Goal: Task Accomplishment & Management: Manage account settings

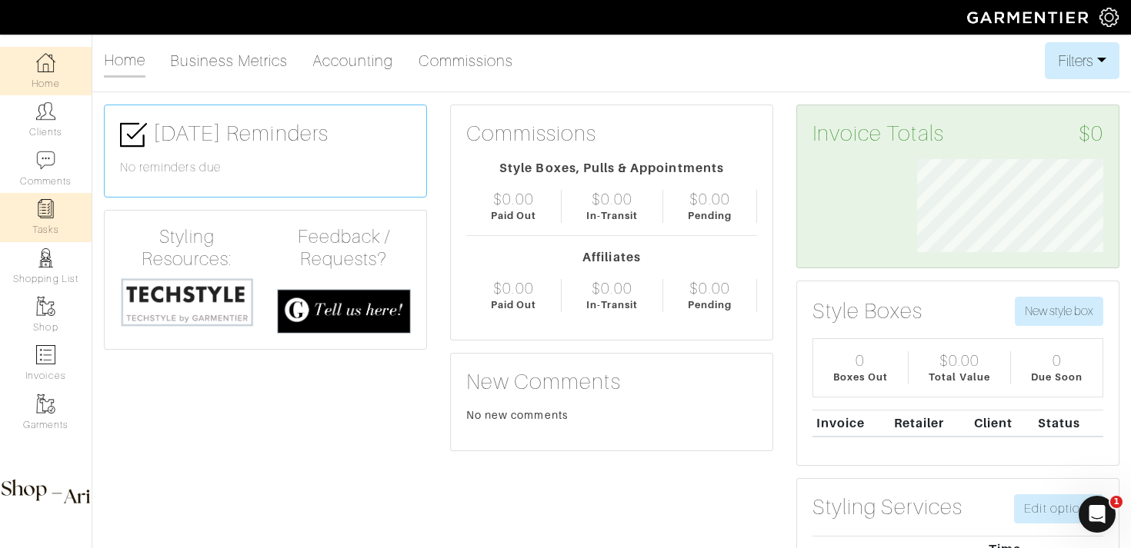
click at [54, 211] on img at bounding box center [45, 208] width 19 height 19
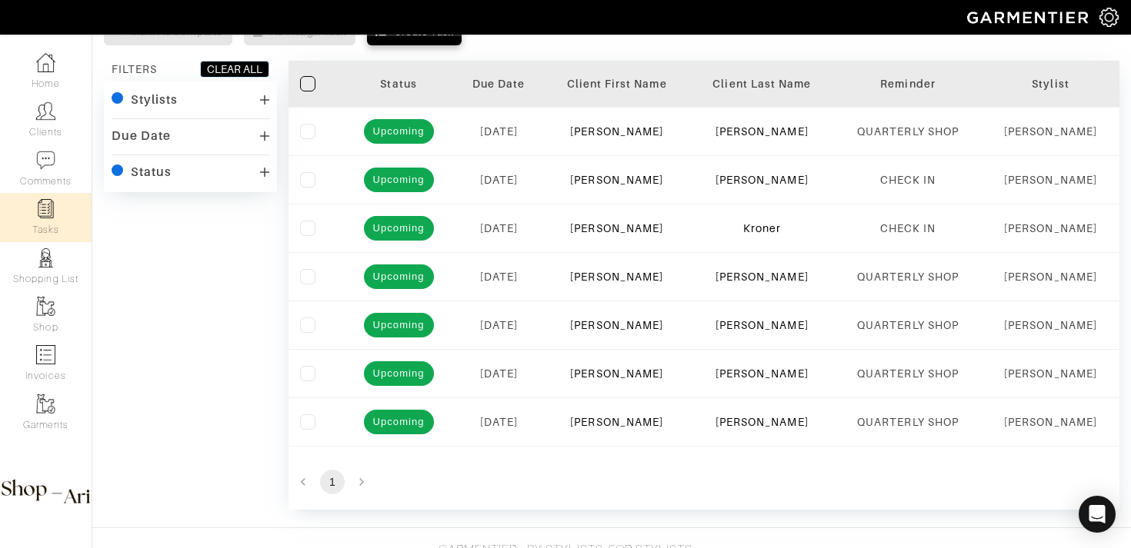
scroll to position [64, 0]
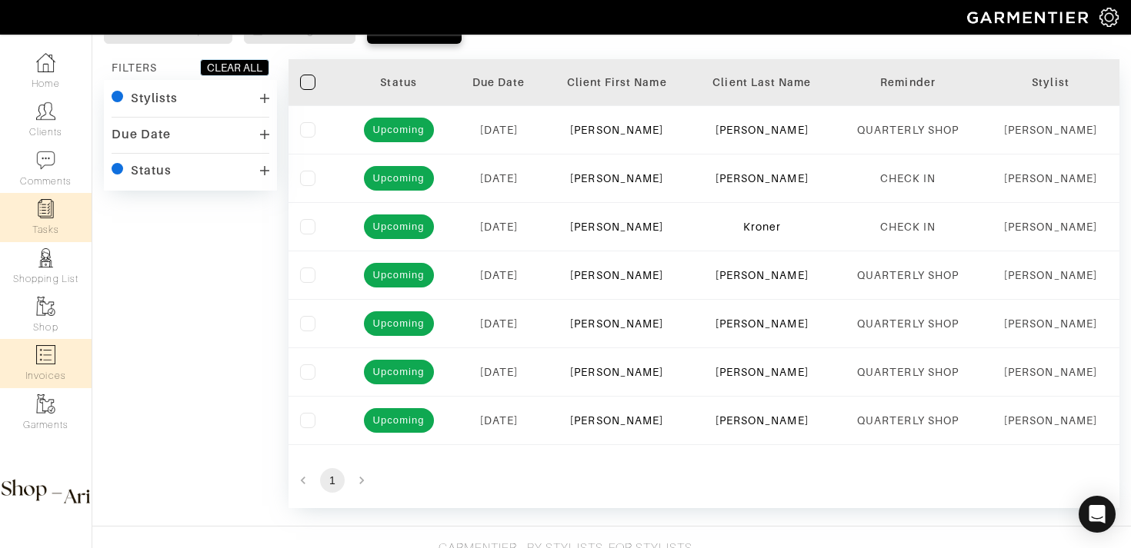
click at [48, 363] on img at bounding box center [45, 354] width 19 height 19
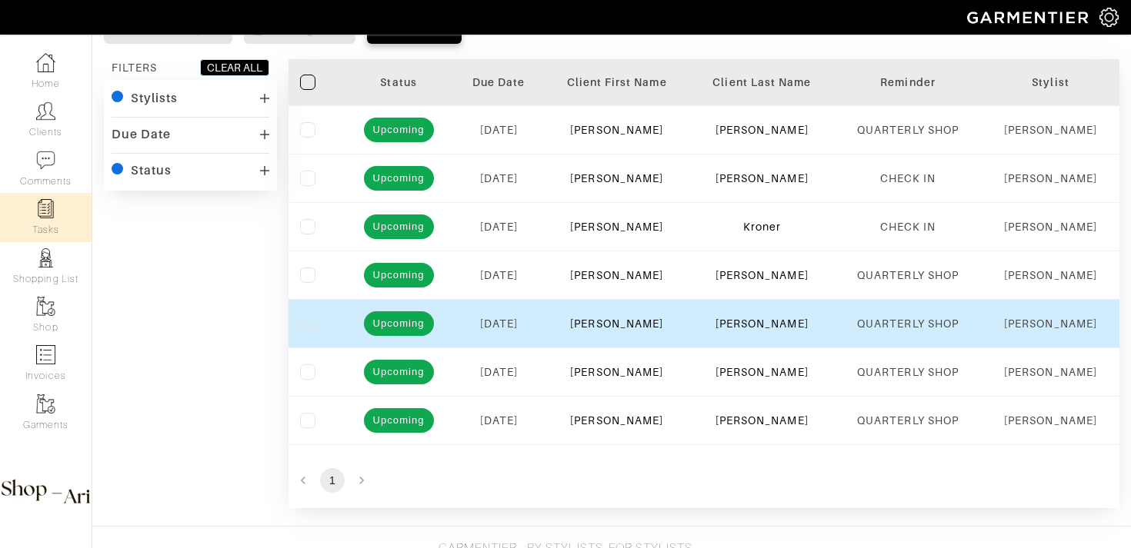
select select
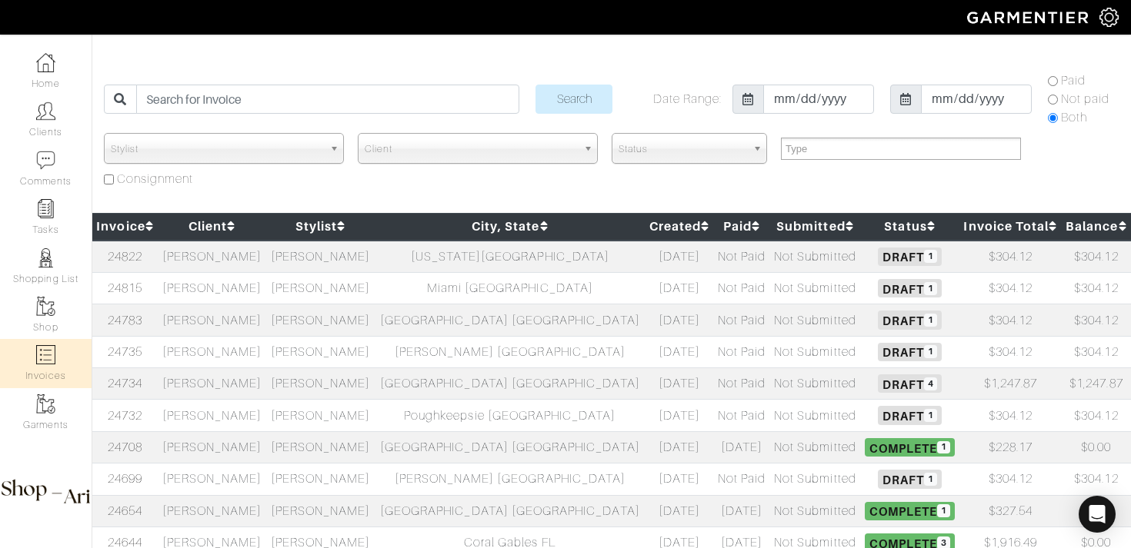
scroll to position [635, 0]
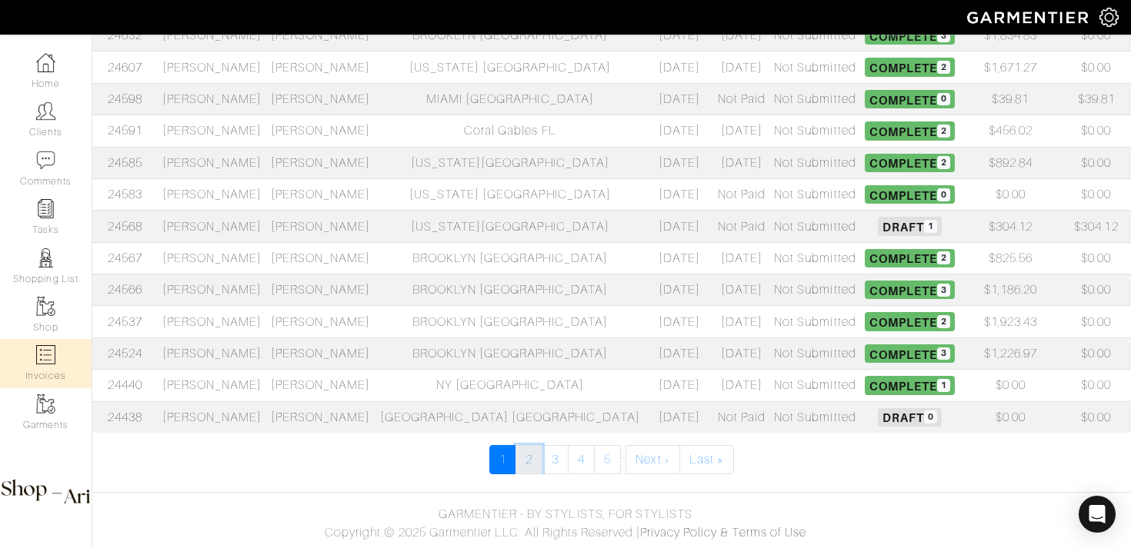
click at [534, 458] on link "2" at bounding box center [528, 459] width 27 height 29
select select
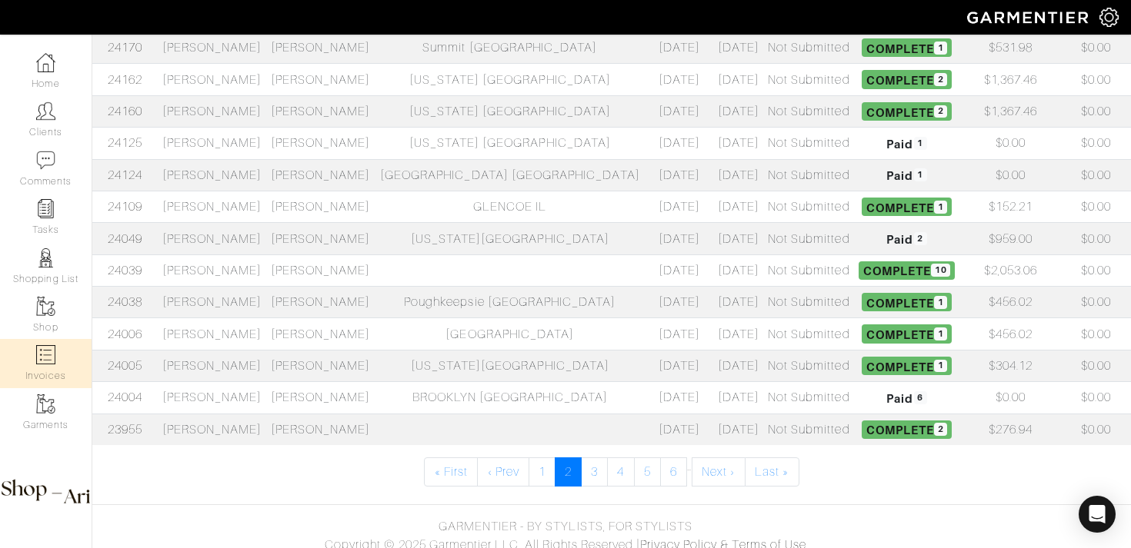
scroll to position [635, 0]
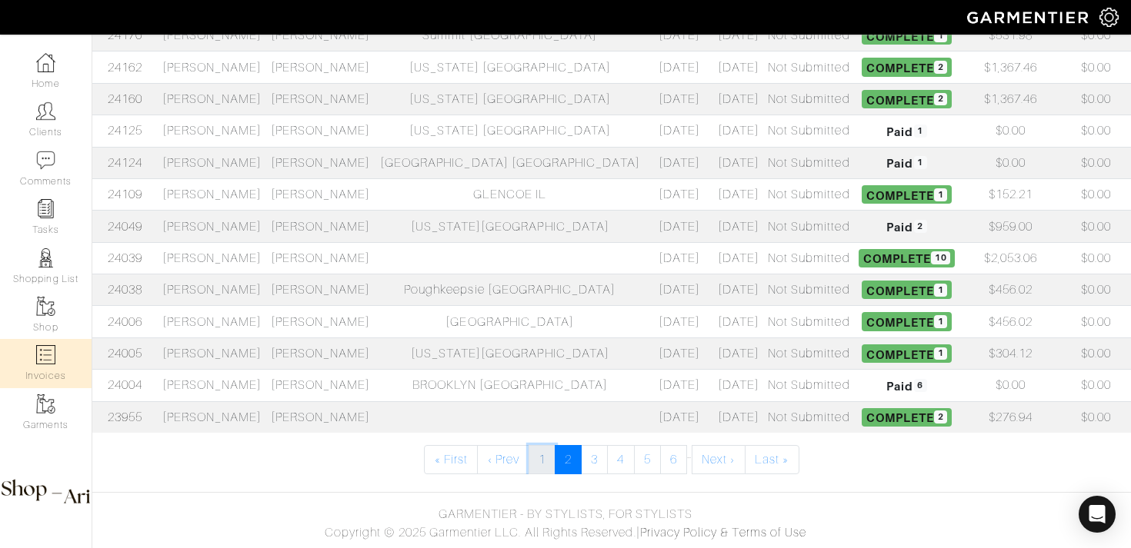
click at [536, 458] on link "1" at bounding box center [541, 459] width 27 height 29
select select
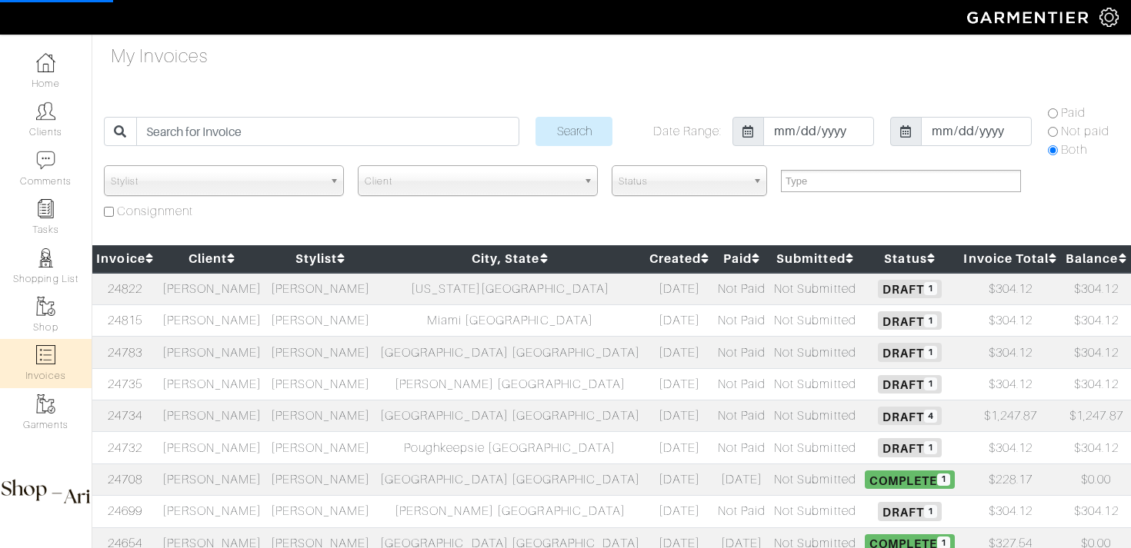
select select
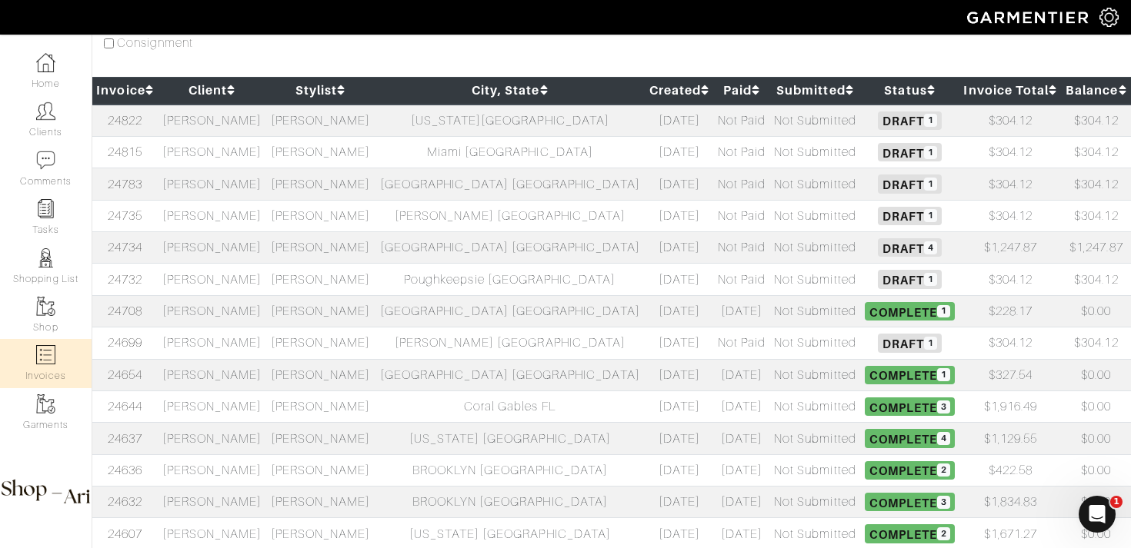
scroll to position [162, 0]
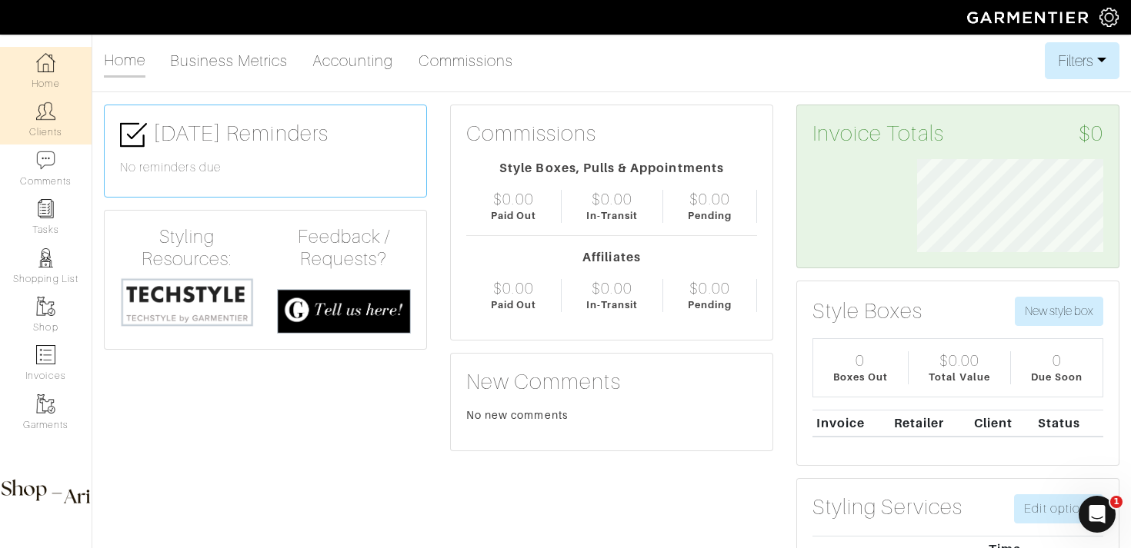
click at [54, 120] on img at bounding box center [45, 111] width 19 height 19
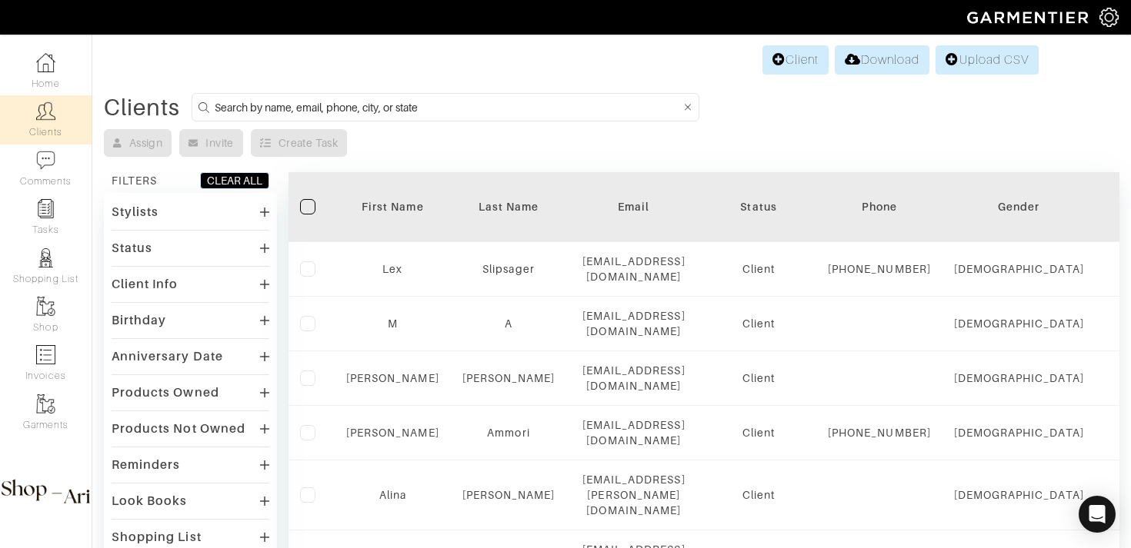
click at [280, 106] on input at bounding box center [448, 107] width 466 height 19
type input "JOE GENOVESE"
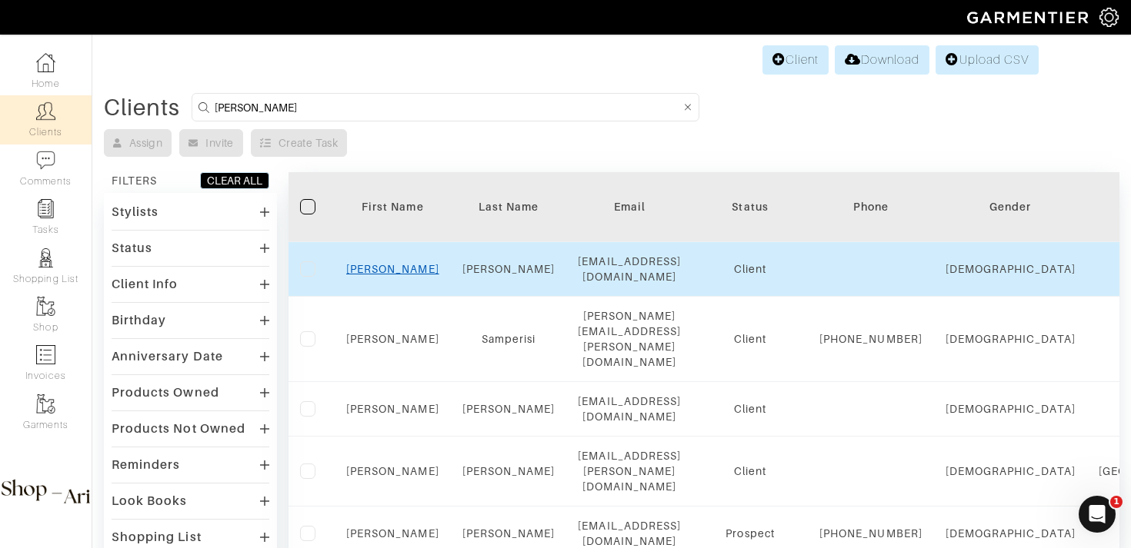
click at [396, 267] on link "Joe" at bounding box center [392, 269] width 93 height 12
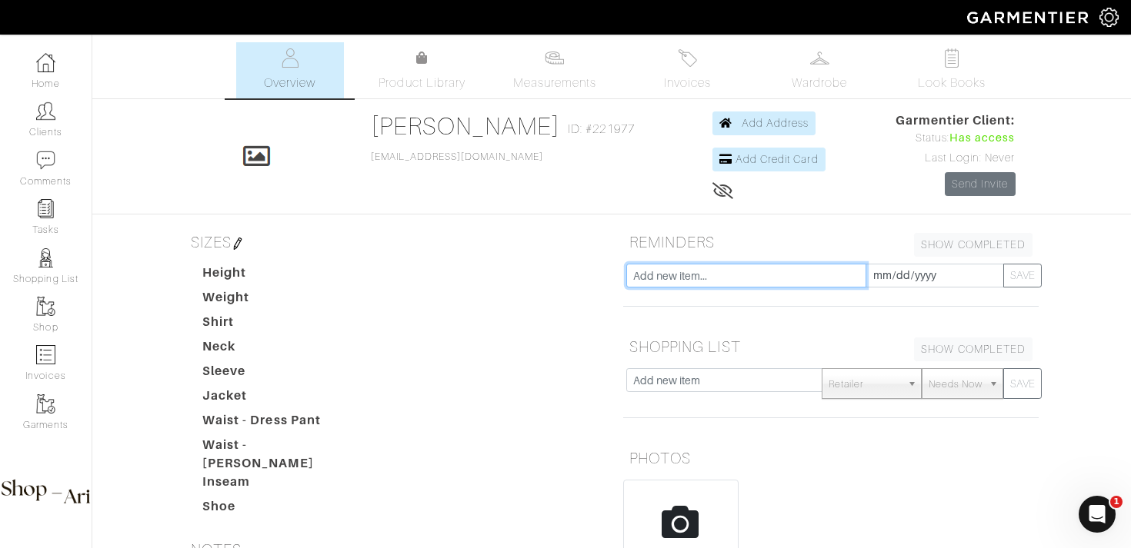
click at [764, 285] on input "text" at bounding box center [746, 276] width 240 height 24
type input "CHECK IN RE CUSTOM"
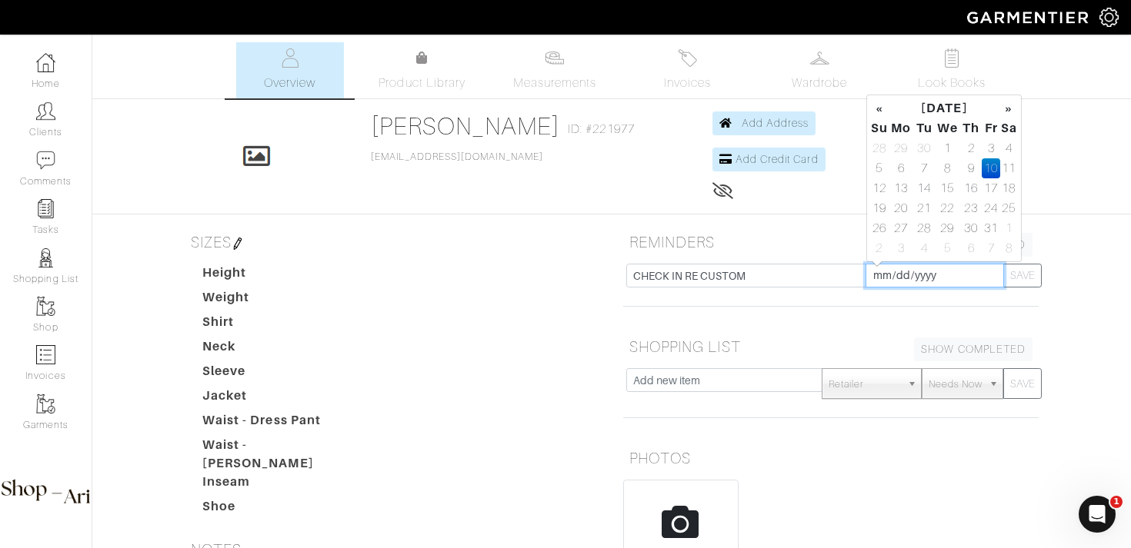
click at [967, 278] on input "2025-10-10" at bounding box center [934, 276] width 138 height 24
click at [1009, 104] on th "»" at bounding box center [1009, 108] width 18 height 20
click at [905, 165] on td "3" at bounding box center [900, 168] width 25 height 20
type input "2025-11-03"
click at [1027, 275] on button "SAVE" at bounding box center [1022, 276] width 38 height 24
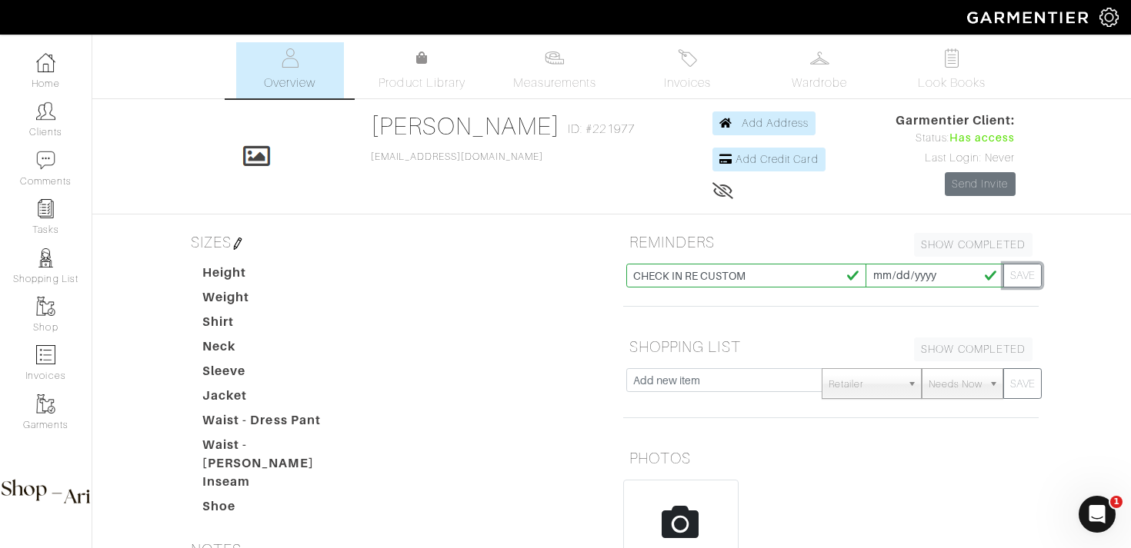
type input "[DATE]"
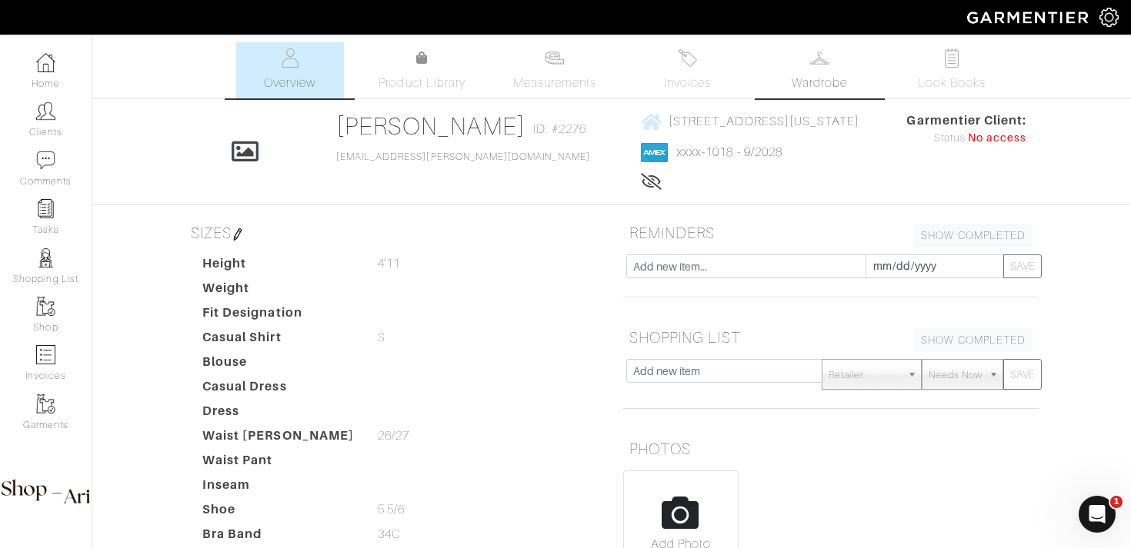
click at [793, 79] on span "Wardrobe" at bounding box center [818, 83] width 55 height 18
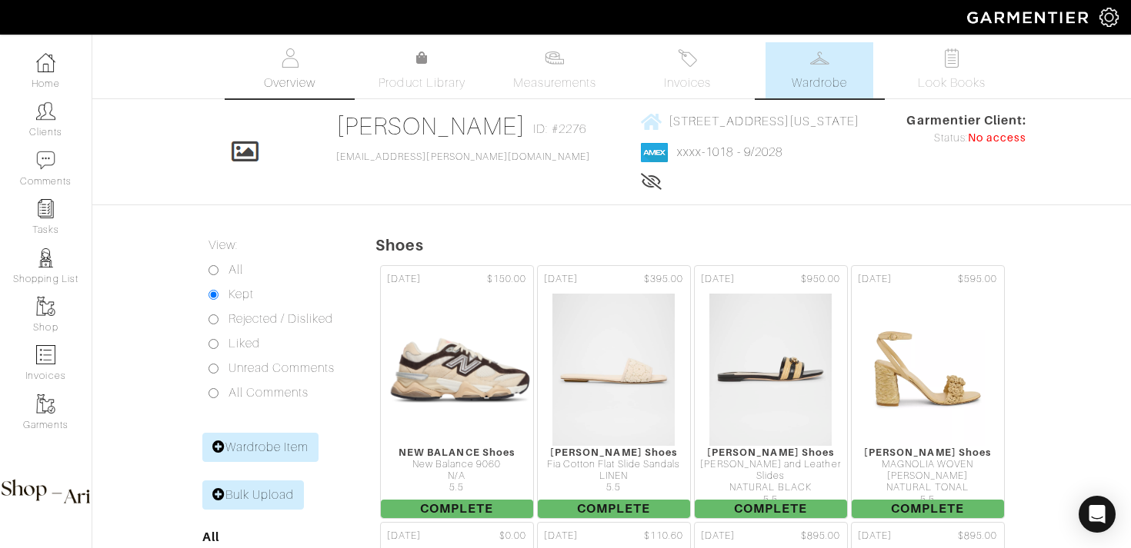
click at [273, 72] on link "Overview" at bounding box center [290, 70] width 108 height 56
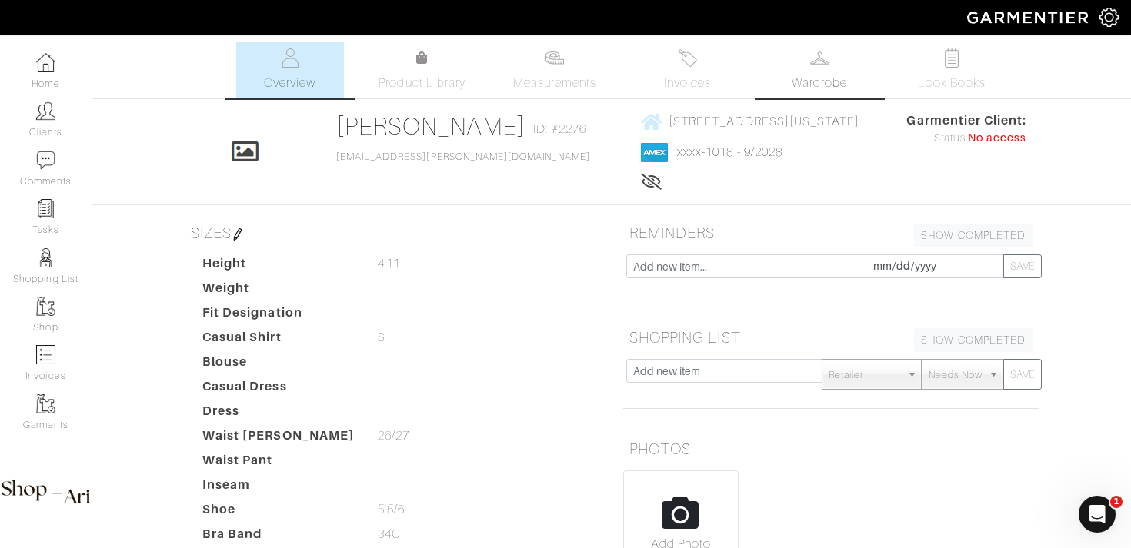
click at [814, 63] on img at bounding box center [819, 57] width 19 height 19
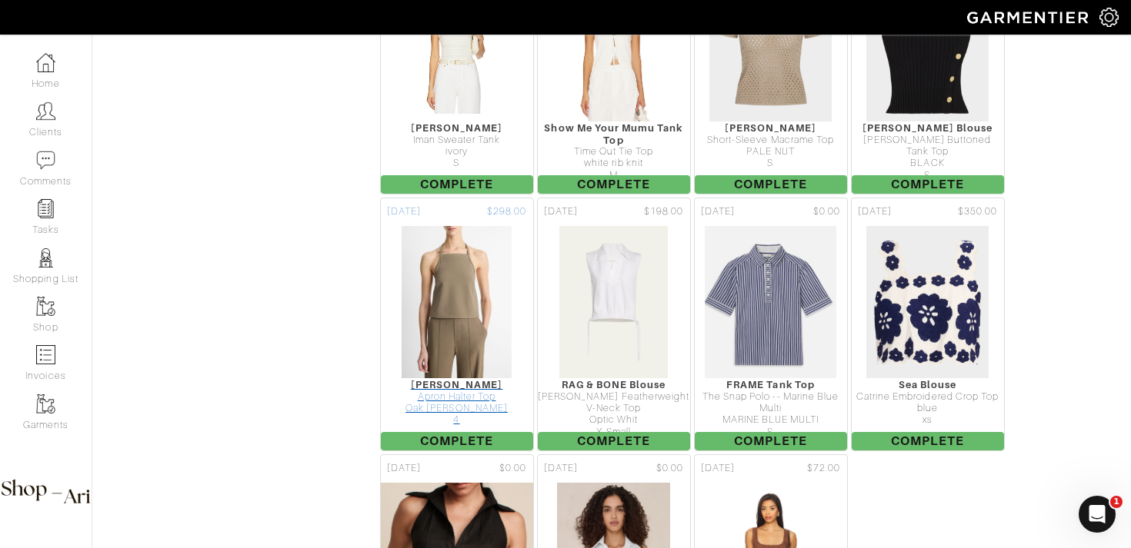
scroll to position [3090, 0]
